Goal: Check status: Check status

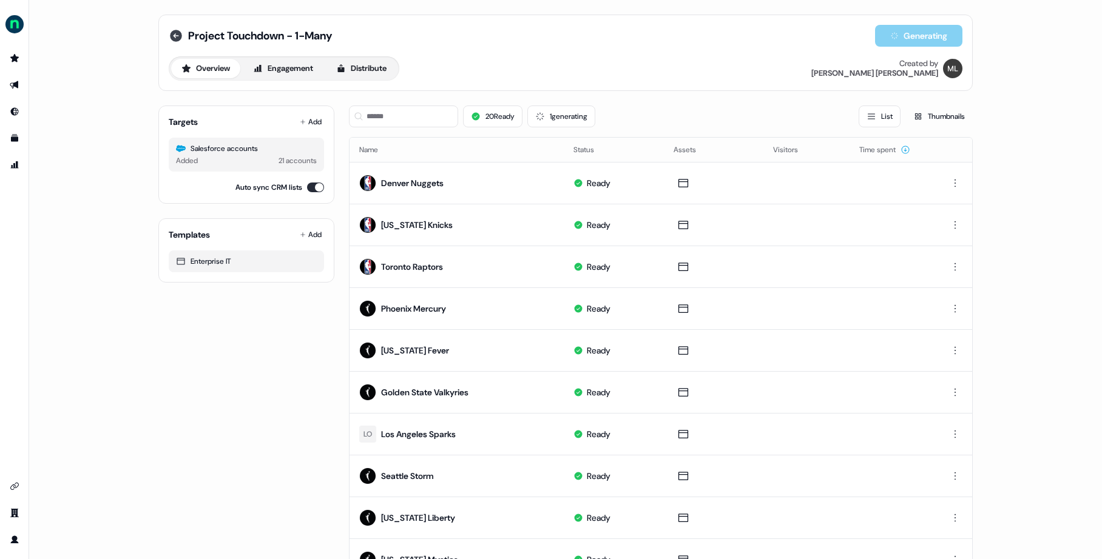
click at [175, 37] on icon at bounding box center [176, 36] width 12 height 12
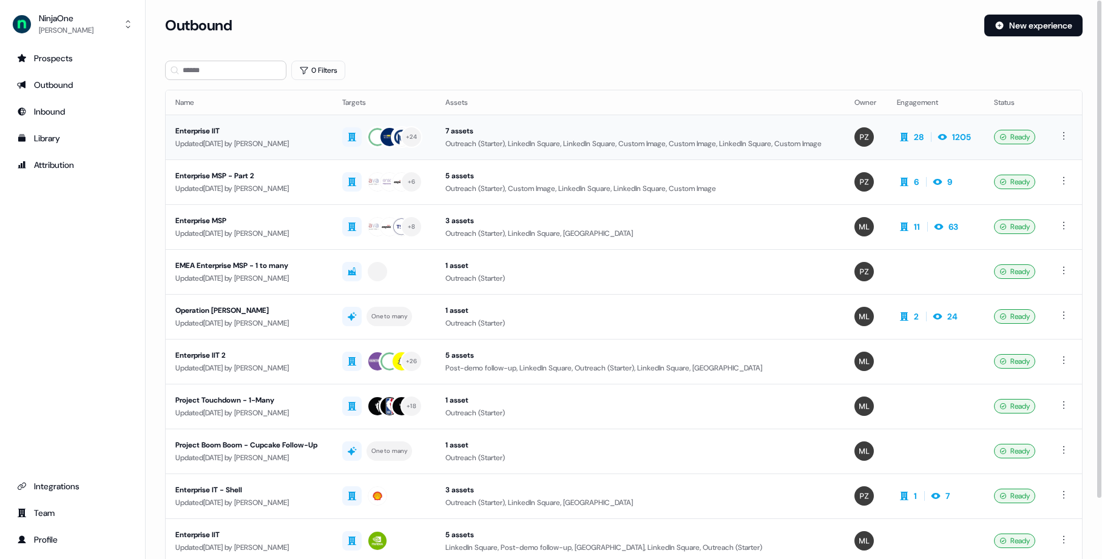
click at [201, 133] on div "Enterprise IIT" at bounding box center [248, 131] width 147 height 12
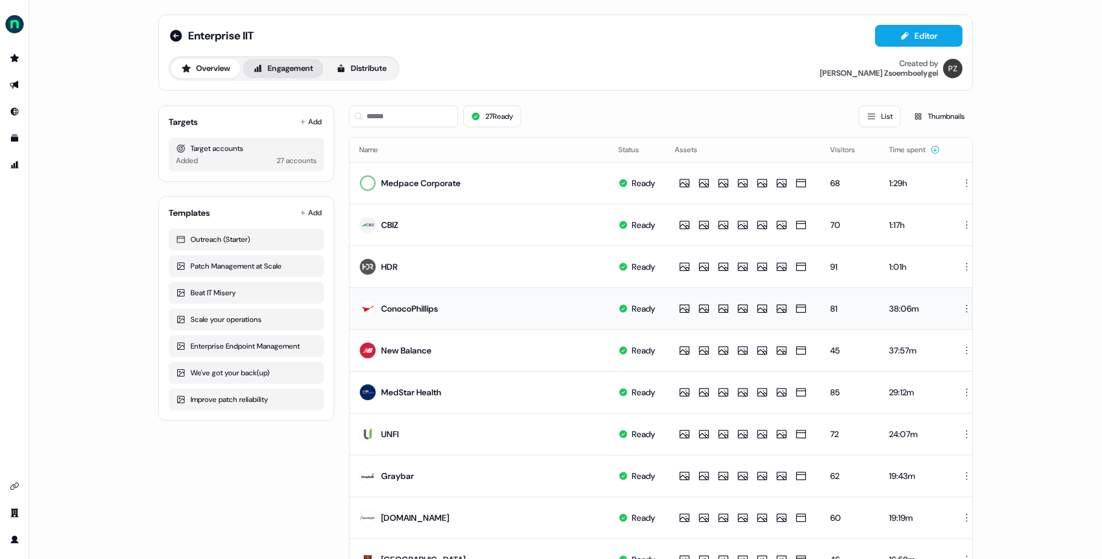
click at [294, 73] on button "Engagement" at bounding box center [283, 68] width 81 height 19
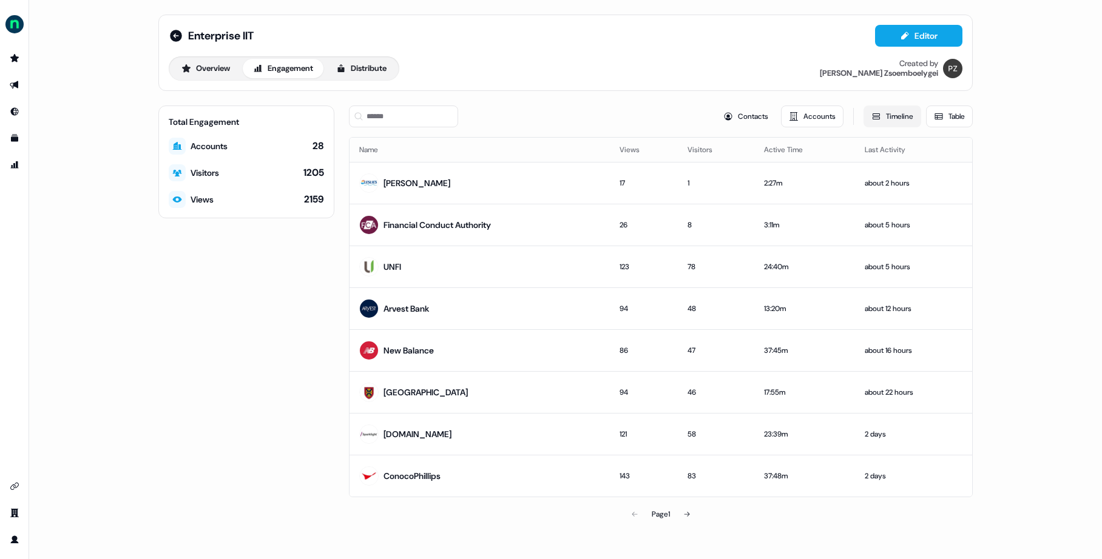
click at [890, 116] on button "Timeline" at bounding box center [892, 117] width 58 height 22
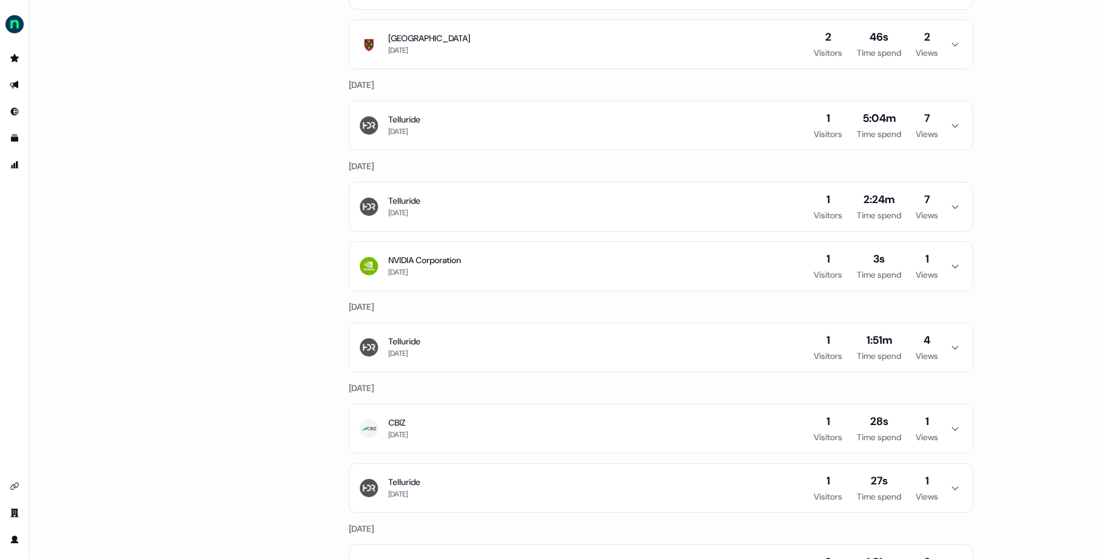
scroll to position [1774, 0]
